Goal: Information Seeking & Learning: Learn about a topic

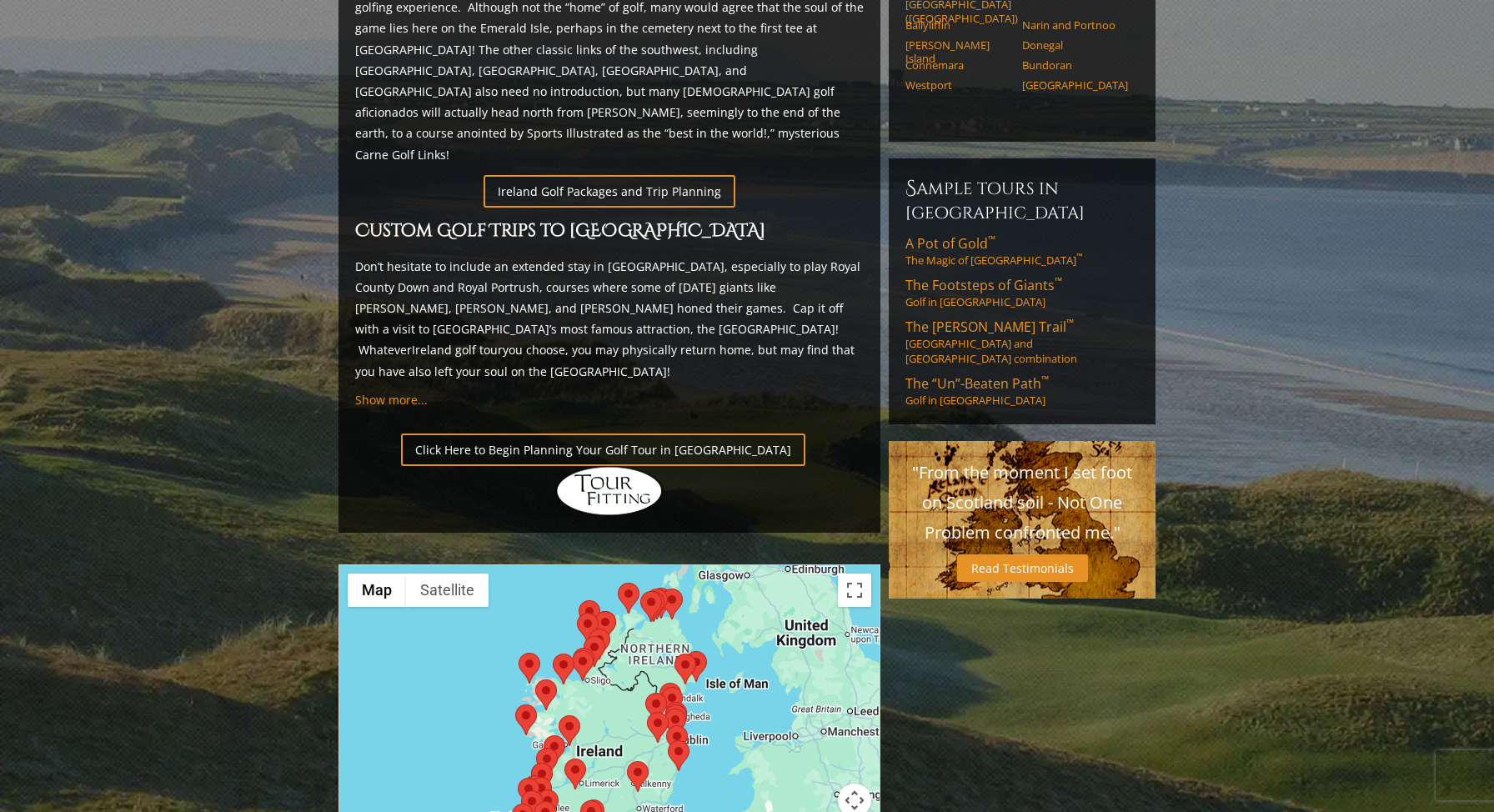
scroll to position [956, 0]
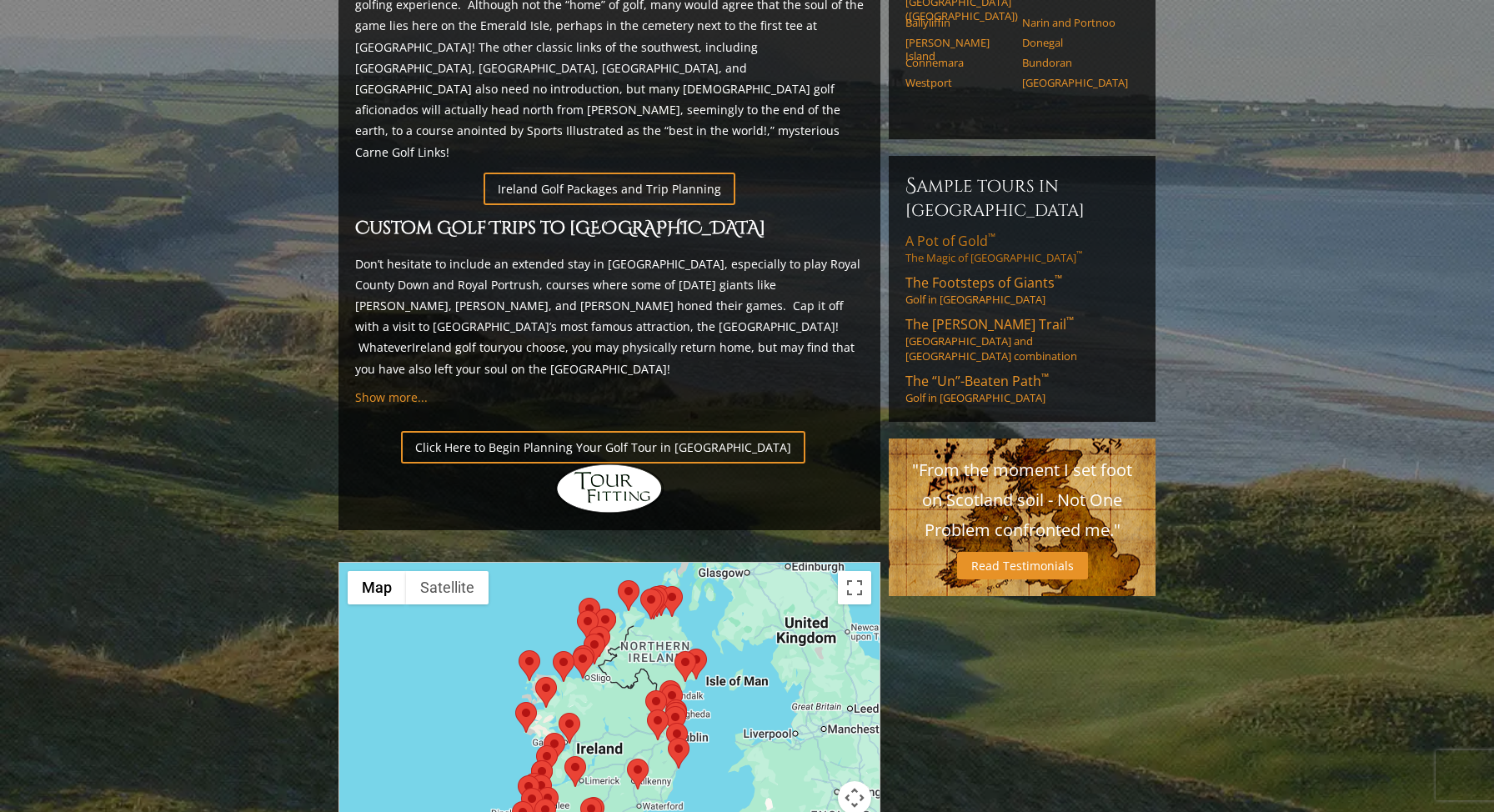
click at [960, 232] on link "A Pot of Gold ™ The Magic of Southwest Ireland ™" at bounding box center [1022, 248] width 234 height 34
click at [991, 273] on span "The Footsteps of Giants ™" at bounding box center [984, 282] width 157 height 19
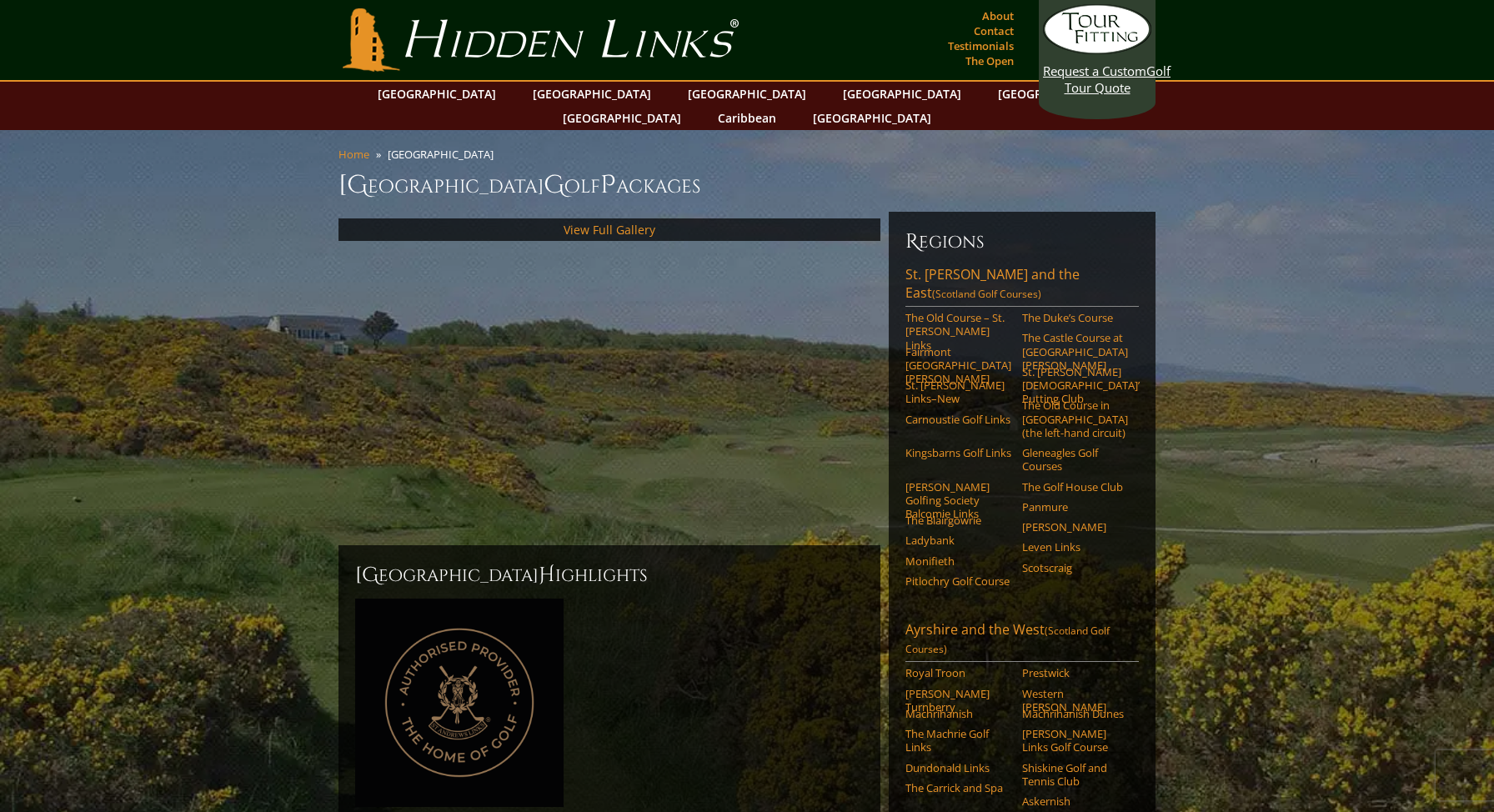
scroll to position [8, 0]
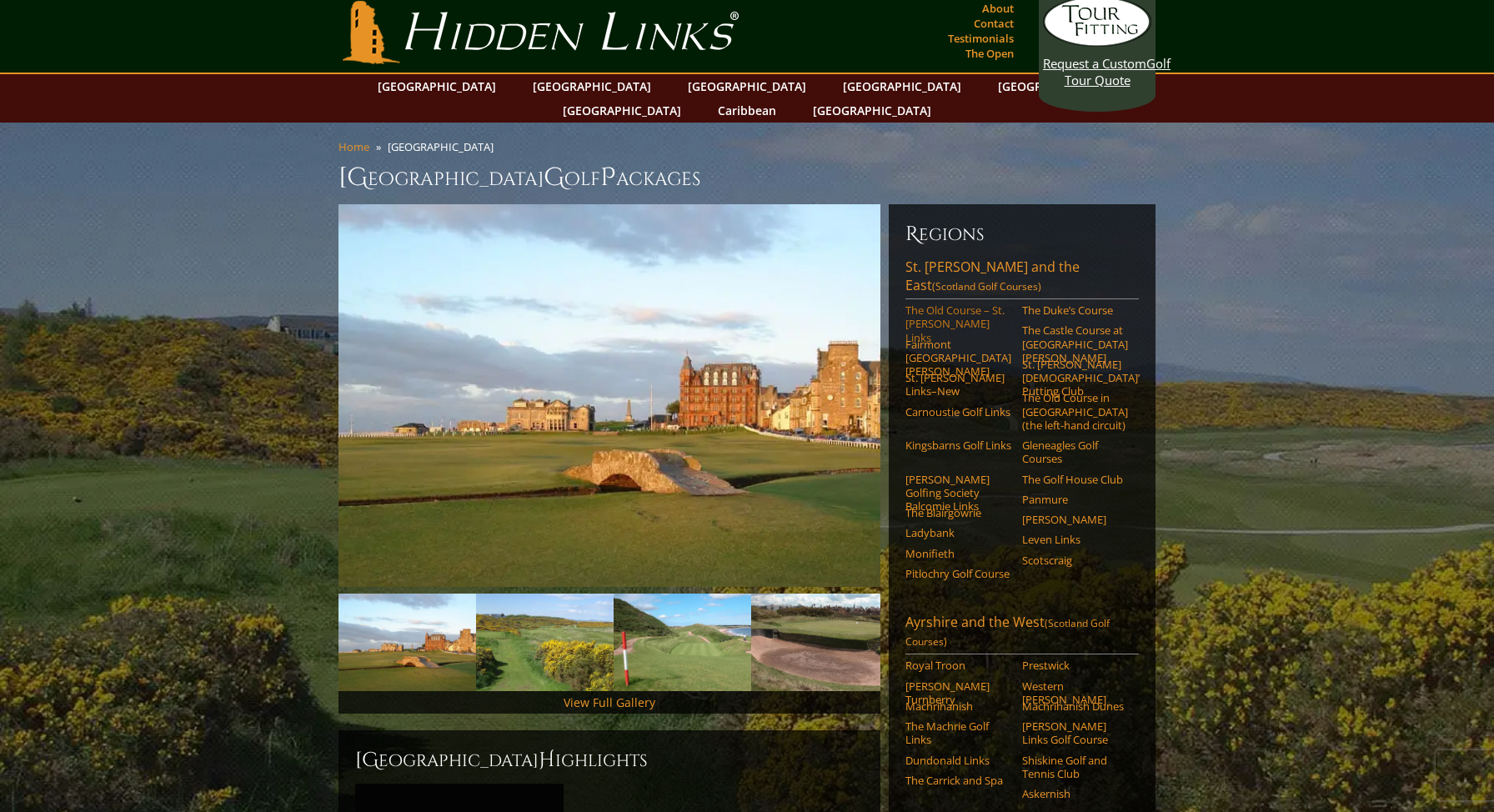
click at [970, 304] on link "The Old Course – St. [PERSON_NAME] Links" at bounding box center [958, 323] width 105 height 40
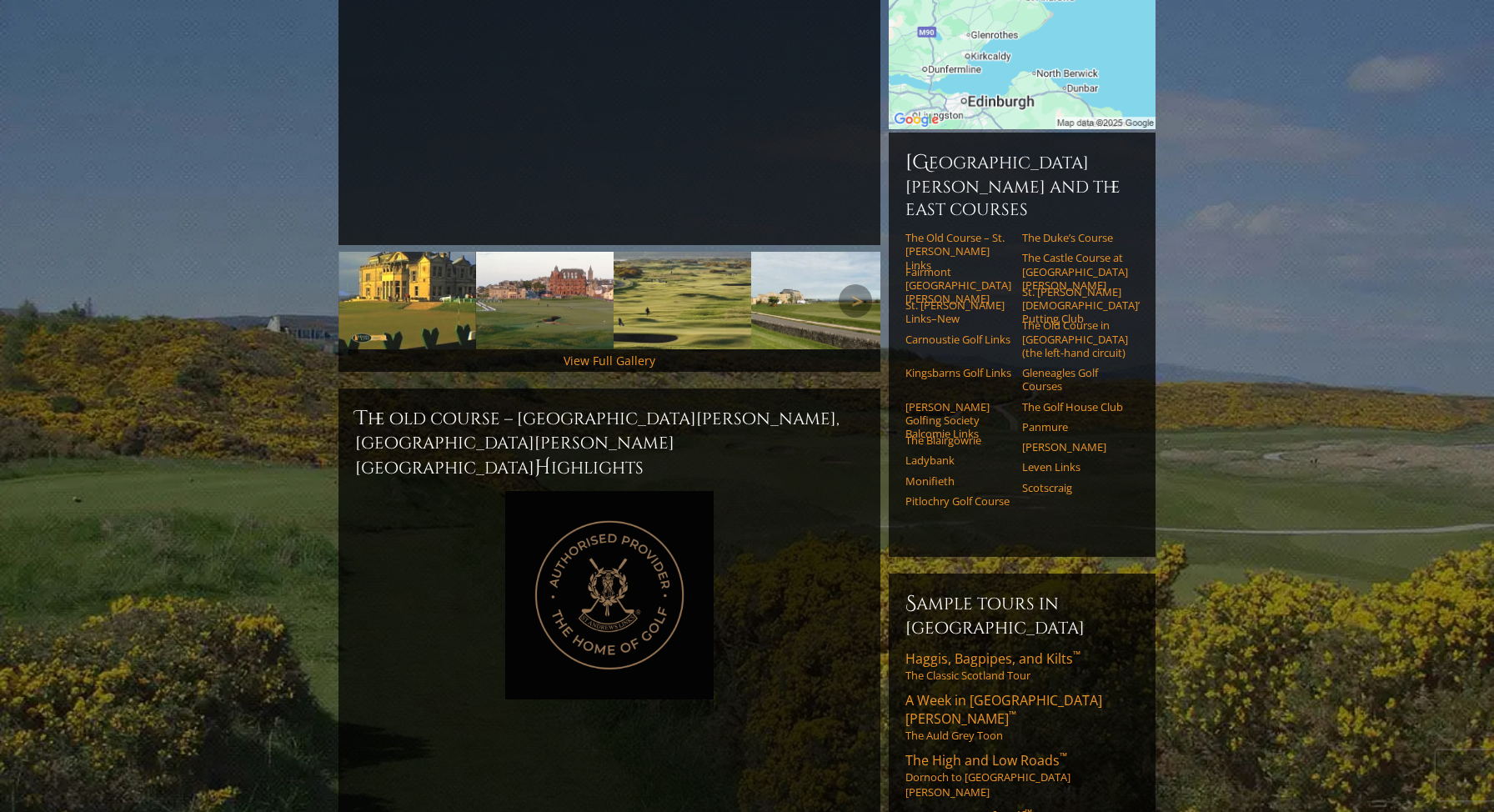
scroll to position [182, 0]
